Goal: Transaction & Acquisition: Purchase product/service

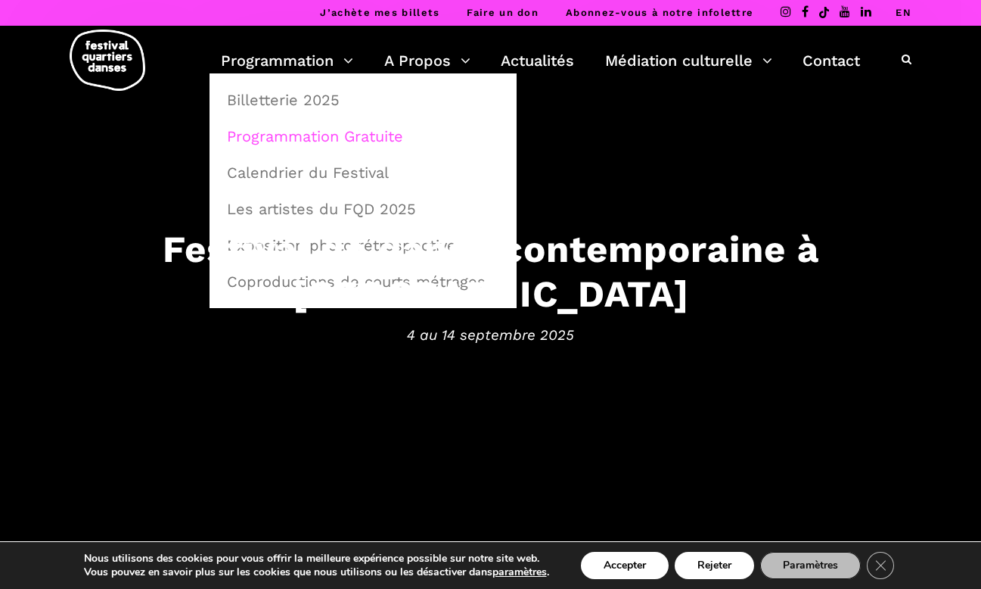
click at [320, 131] on link "Programmation Gratuite" at bounding box center [363, 136] width 290 height 35
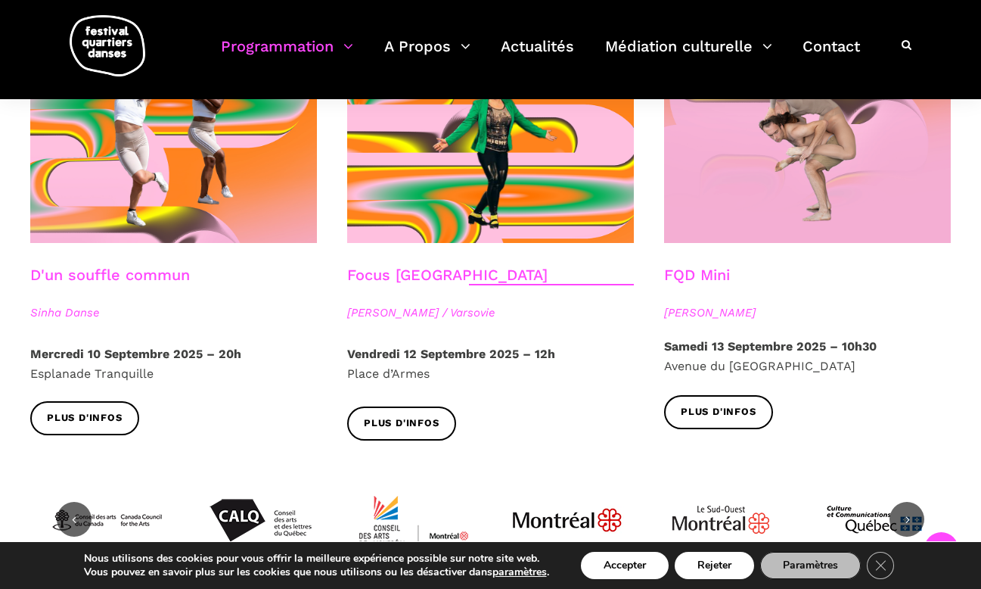
scroll to position [1718, 0]
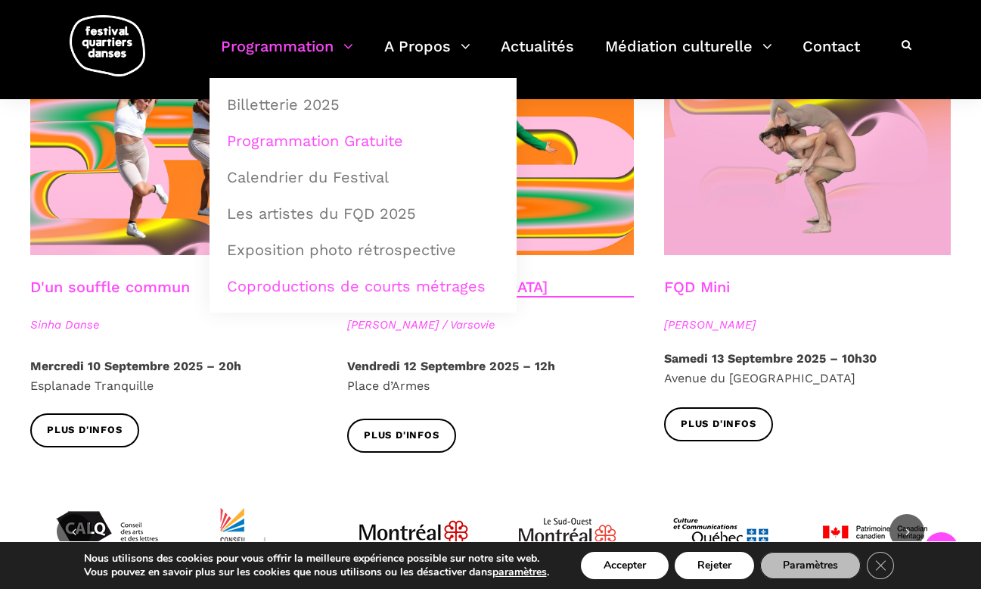
click at [361, 288] on link "Coproductions de courts métrages" at bounding box center [363, 286] width 290 height 35
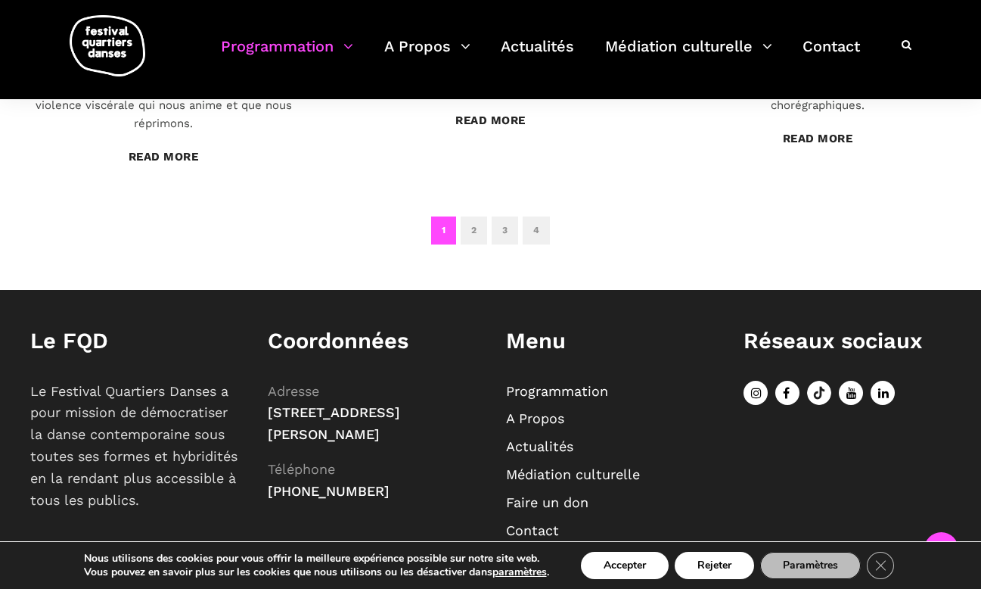
scroll to position [1408, 0]
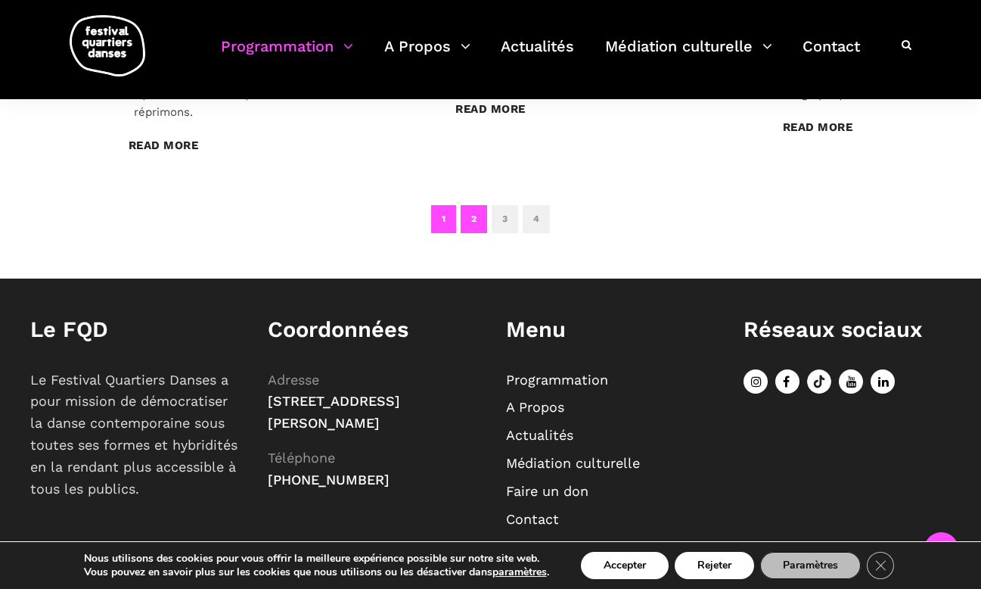
click at [472, 205] on link "2" at bounding box center [474, 219] width 26 height 28
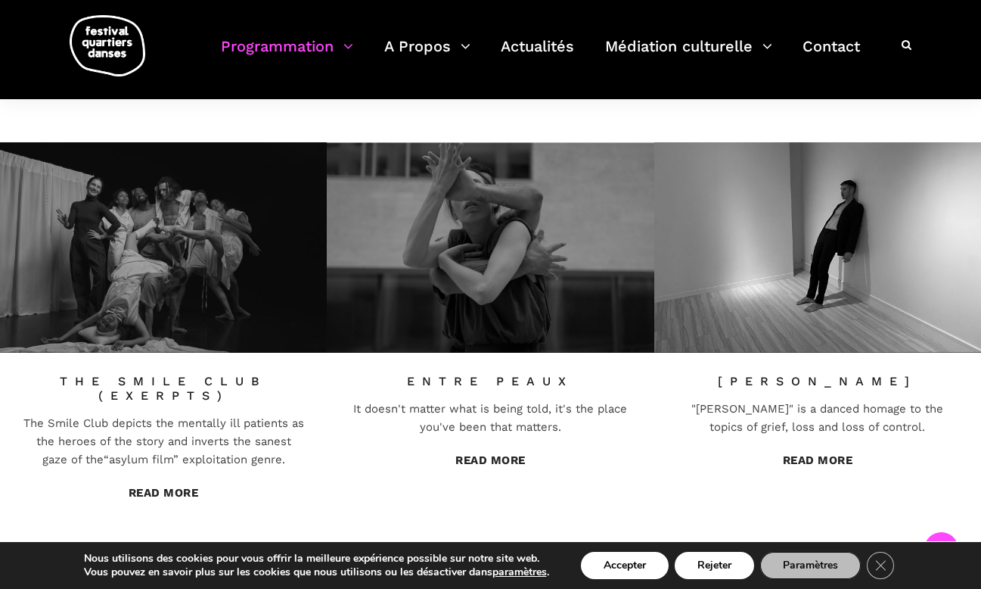
scroll to position [1098, 0]
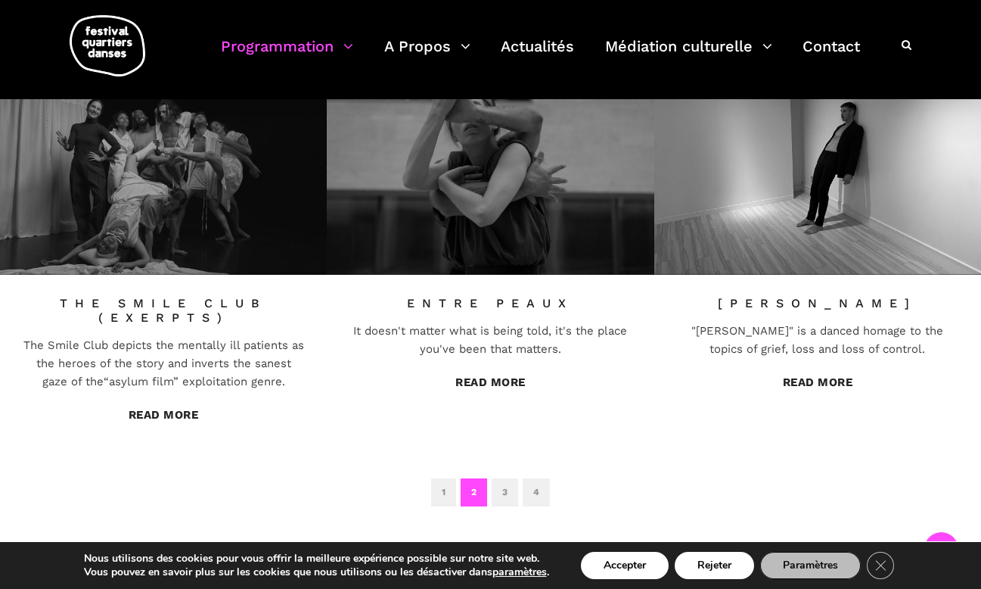
click at [464, 478] on link "2" at bounding box center [474, 492] width 26 height 28
click at [471, 478] on link "2" at bounding box center [474, 492] width 26 height 28
click at [503, 478] on link "3" at bounding box center [505, 492] width 26 height 28
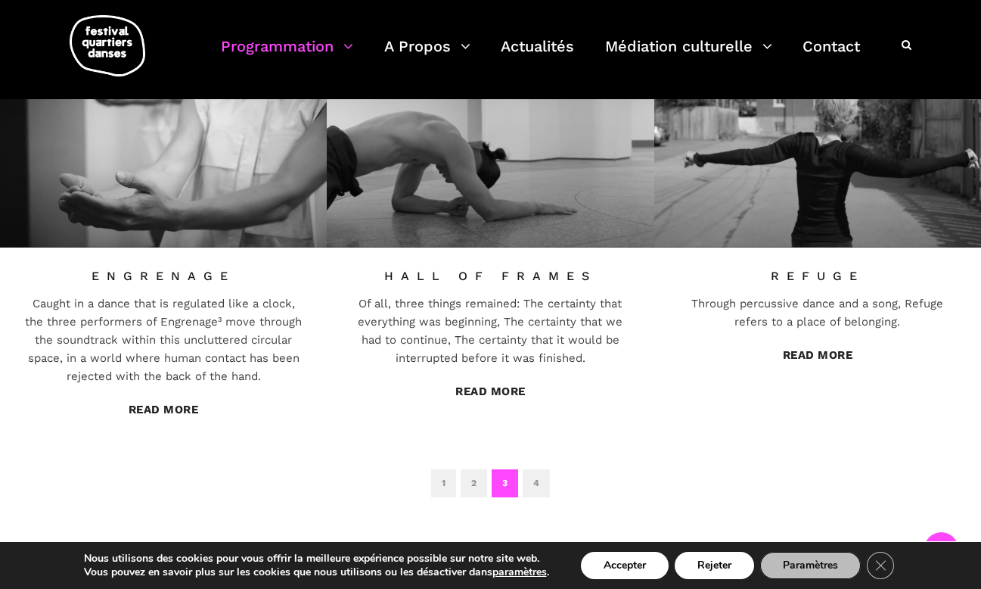
scroll to position [1154, 0]
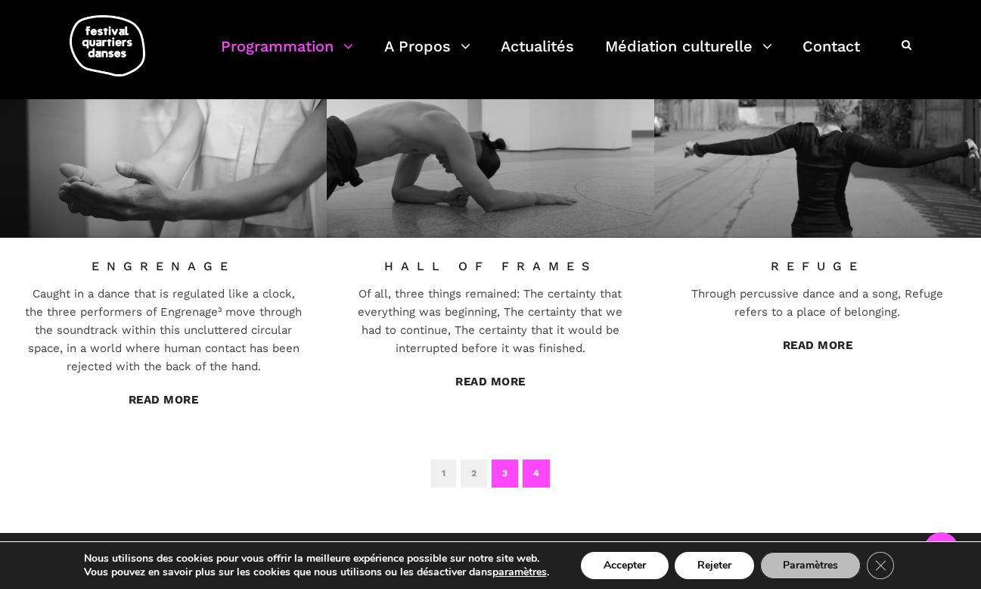
click at [535, 459] on link "4" at bounding box center [536, 473] width 27 height 28
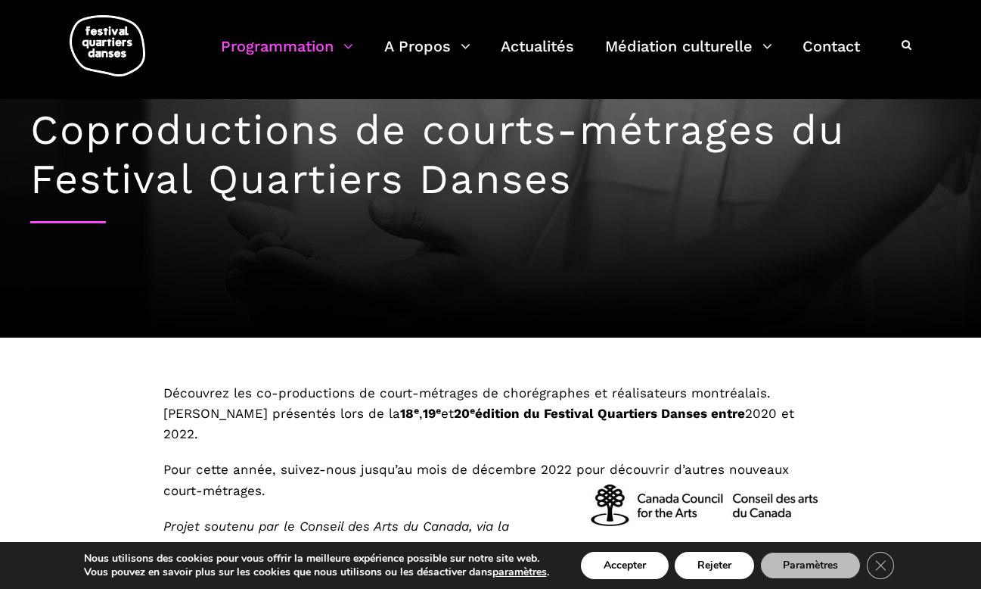
scroll to position [0, 0]
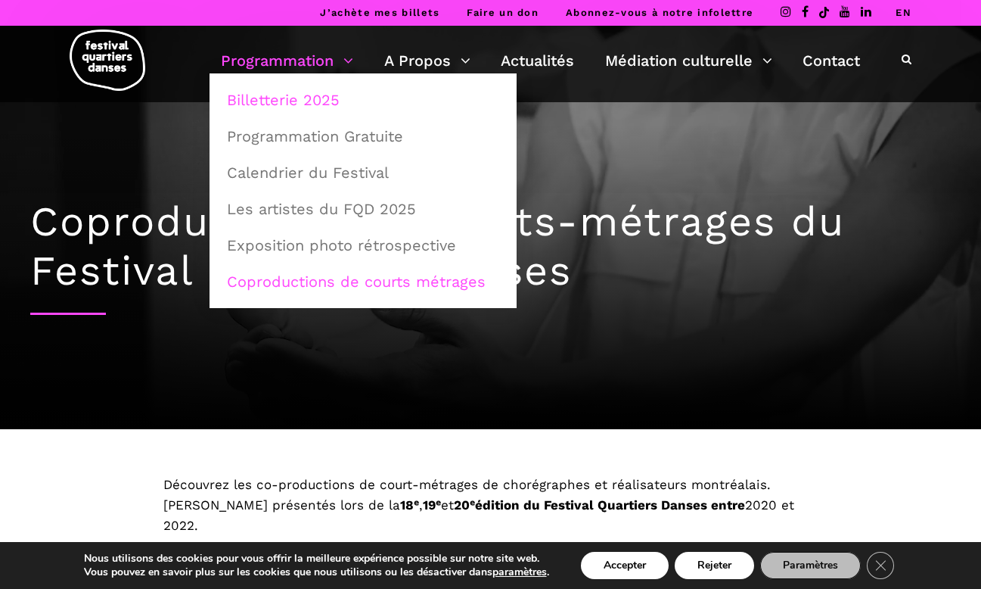
click at [293, 102] on link "Billetterie 2025" at bounding box center [363, 99] width 290 height 35
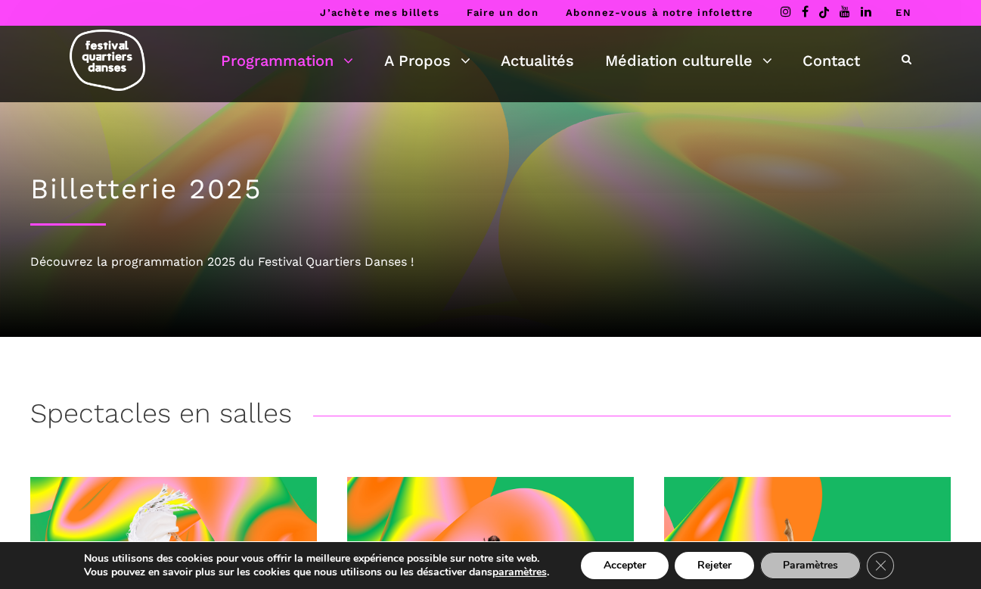
click at [373, 412] on div "Spectacles en salles" at bounding box center [490, 416] width 921 height 38
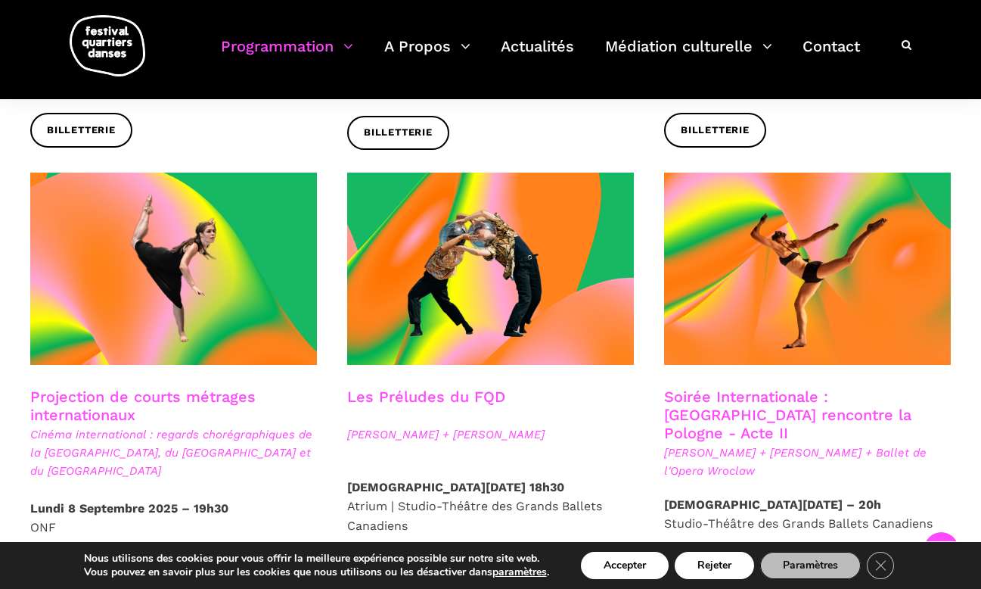
scroll to position [1221, 0]
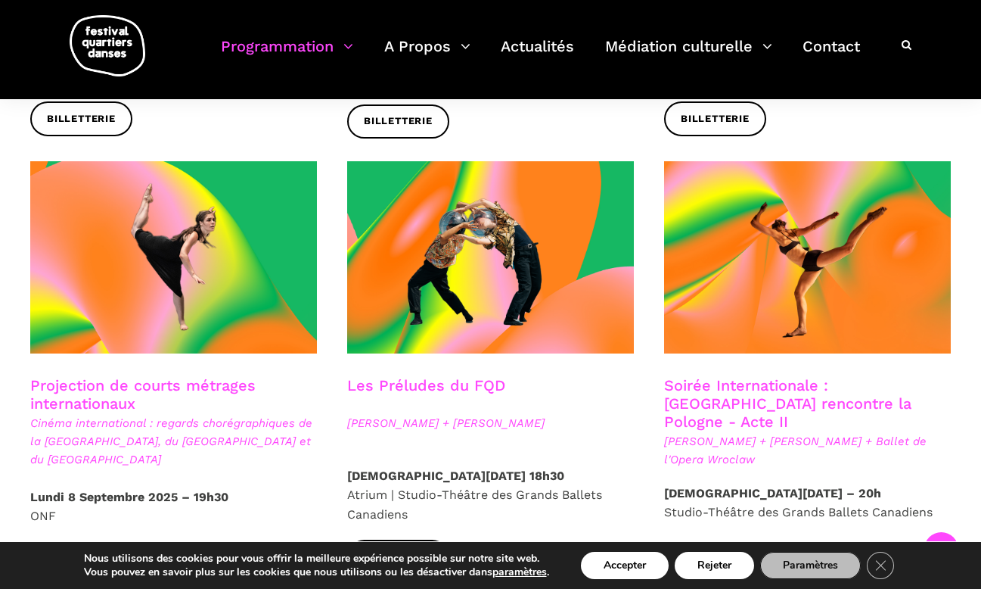
click at [83, 556] on link "Billetterie" at bounding box center [81, 573] width 102 height 34
